Goal: Transaction & Acquisition: Book appointment/travel/reservation

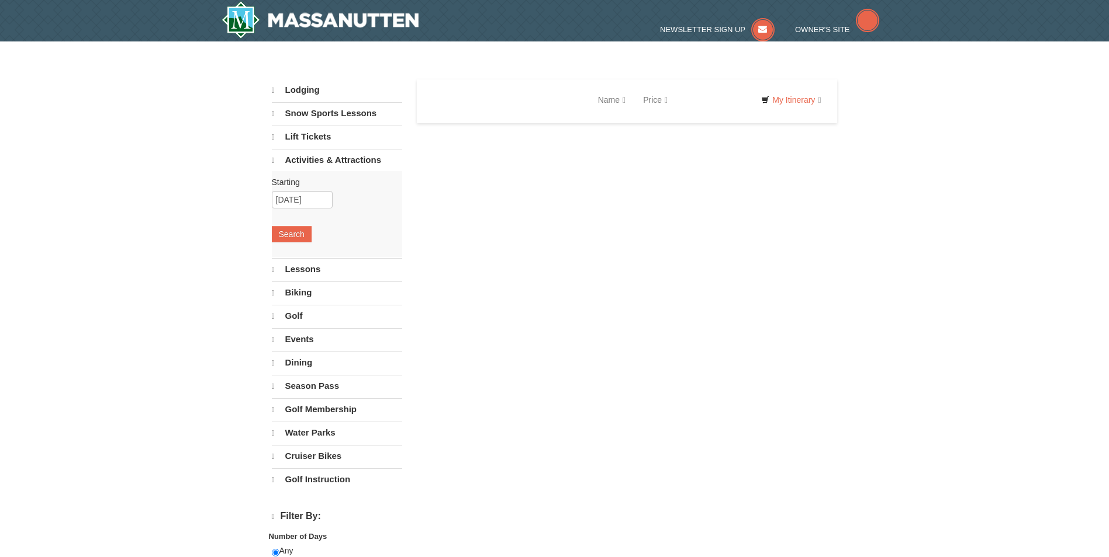
select select "10"
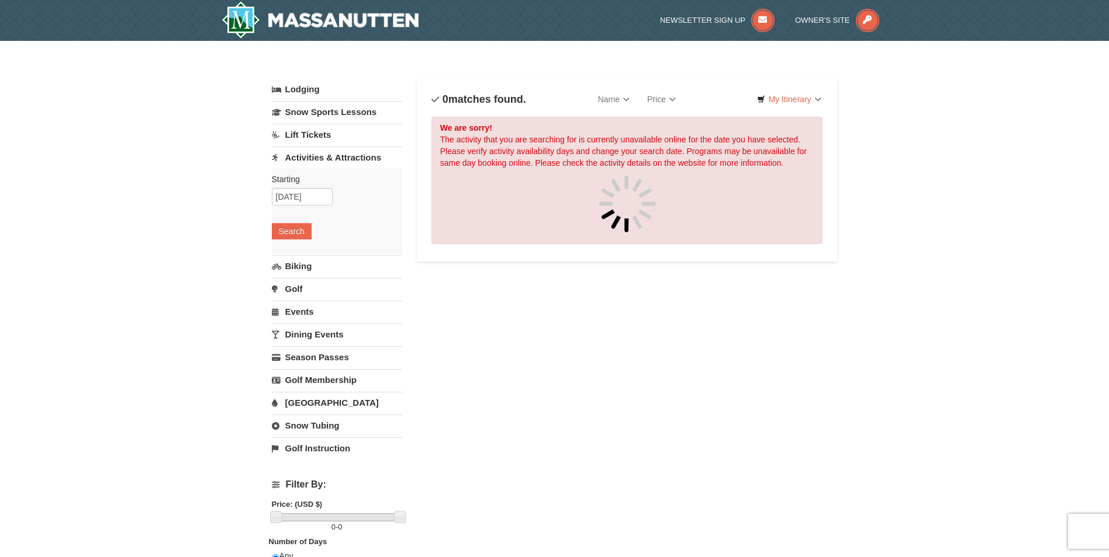
click at [299, 423] on link "Snow Tubing" at bounding box center [337, 426] width 130 height 22
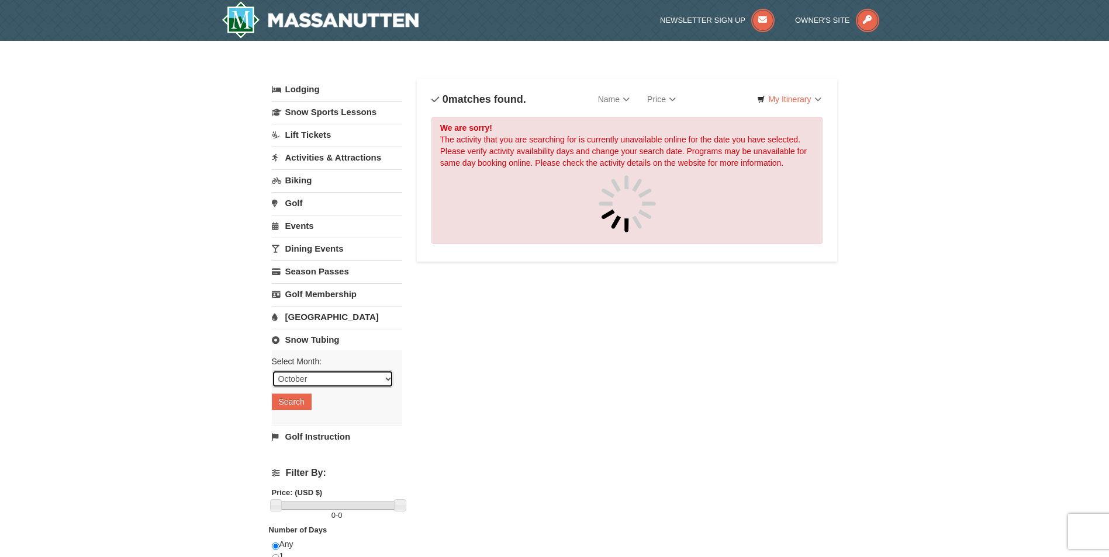
click at [319, 379] on select "October November December January February March April May June July August Sep…" at bounding box center [333, 379] width 122 height 18
select select "12"
click at [272, 370] on select "October November December January February March April May June July August Sep…" at bounding box center [333, 379] width 122 height 18
click at [306, 400] on button "Search" at bounding box center [292, 402] width 40 height 16
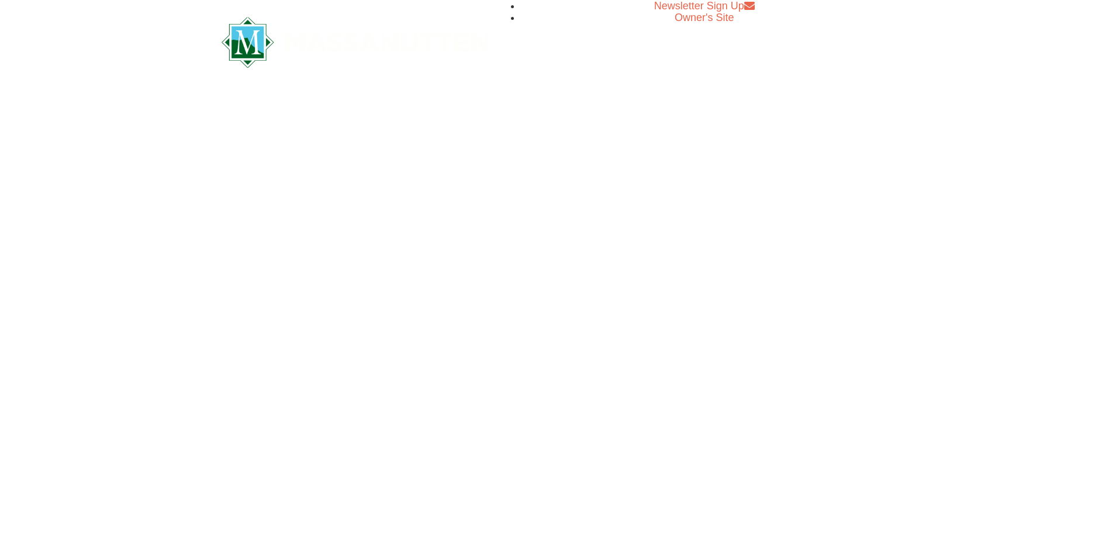
select select "12"
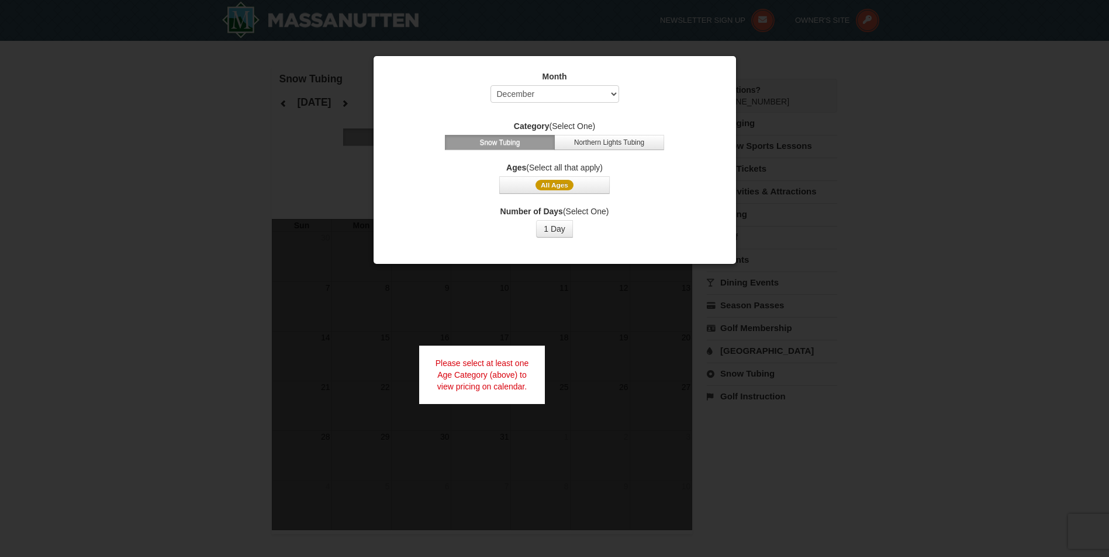
click at [324, 397] on div at bounding box center [554, 278] width 1109 height 557
click at [369, 154] on div at bounding box center [554, 278] width 1109 height 557
click at [567, 185] on span "All Ages" at bounding box center [554, 185] width 38 height 11
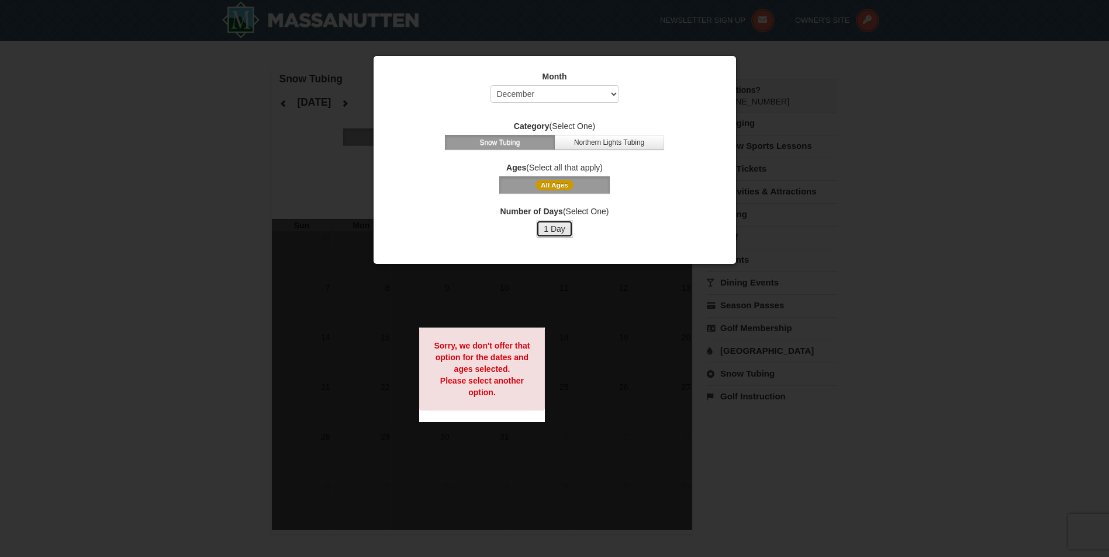
click at [566, 223] on button "1 Day" at bounding box center [554, 229] width 37 height 18
